Goal: Find specific page/section: Find specific page/section

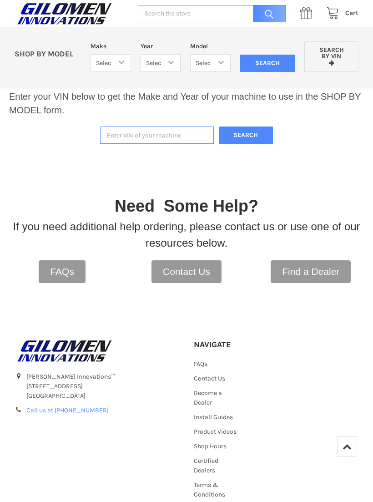
click at [119, 137] on input "Enter VIN of your machine" at bounding box center [157, 136] width 114 height 18
type input "3nsnmf995rf035337"
click at [228, 132] on button "Search" at bounding box center [246, 136] width 55 height 18
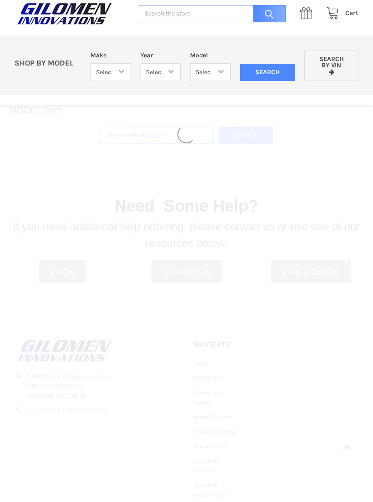
select select "340"
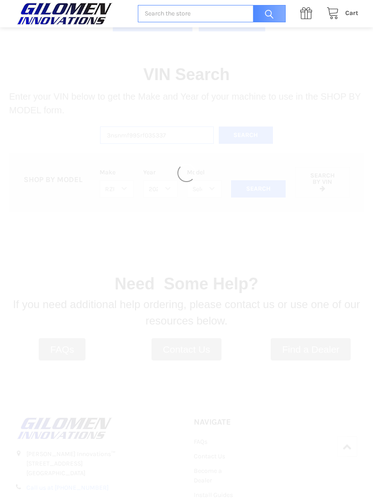
select select "610"
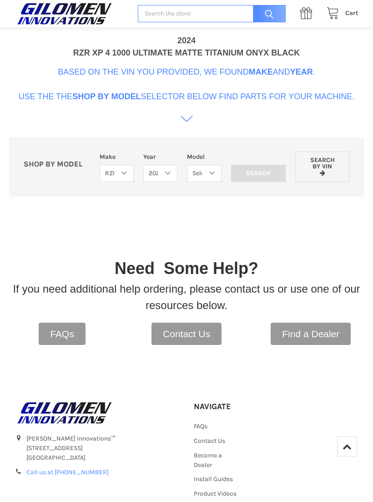
scroll to position [579, 0]
click at [188, 125] on icon at bounding box center [187, 119] width 12 height 12
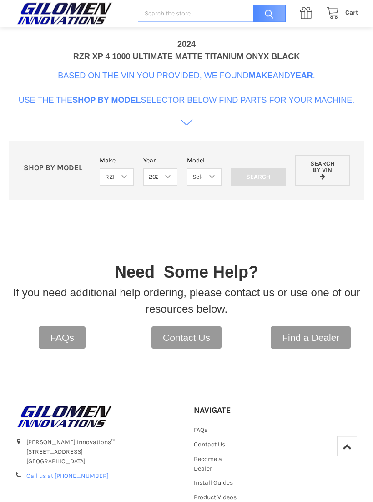
scroll to position [575, 0]
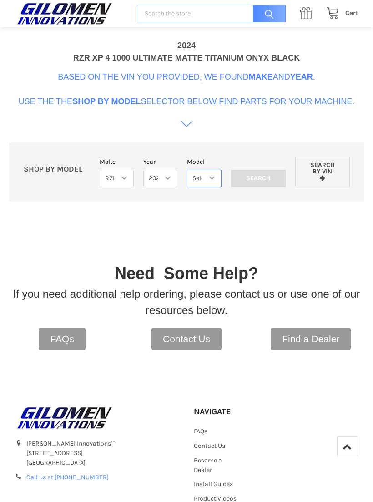
click at [210, 188] on select "Select Model RZR TRAIL S 1000 RZR XP AND XP4 MODELS" at bounding box center [204, 179] width 34 height 18
select select "611"
click at [245, 185] on input "Search" at bounding box center [258, 178] width 55 height 17
